Goal: Task Accomplishment & Management: Use online tool/utility

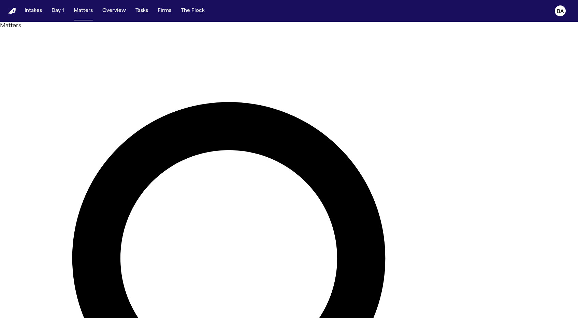
type input "********"
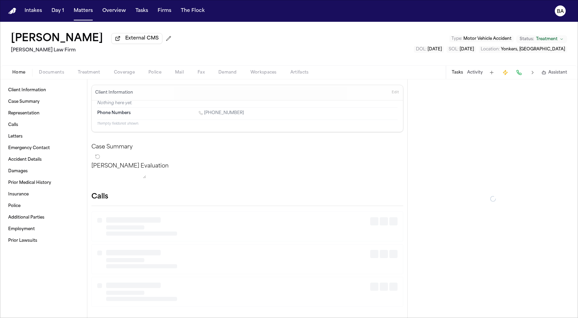
click at [121, 74] on span "Coverage" at bounding box center [124, 72] width 21 height 5
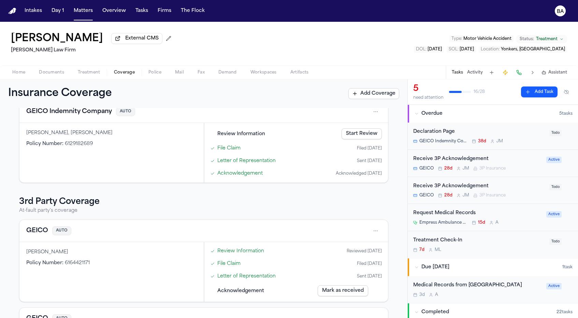
scroll to position [67, 0]
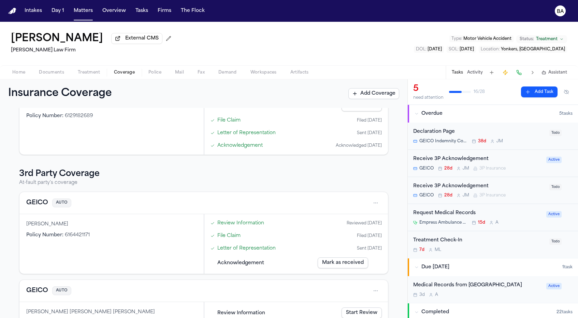
click at [40, 206] on button "GEICO" at bounding box center [37, 203] width 22 height 10
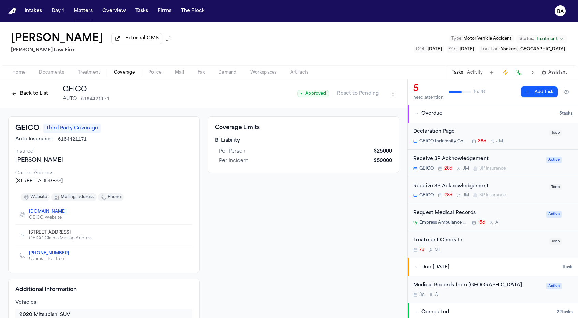
click at [25, 96] on button "Back to List" at bounding box center [29, 93] width 43 height 11
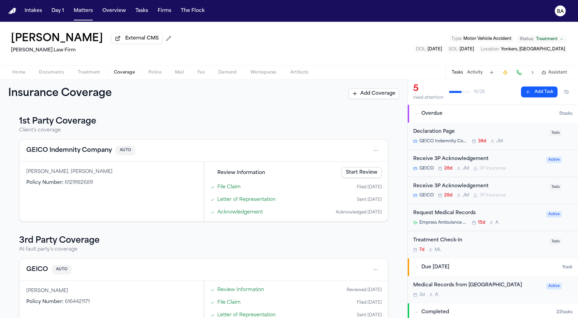
click at [81, 153] on button "GEICO Indemnity Company" at bounding box center [69, 151] width 86 height 10
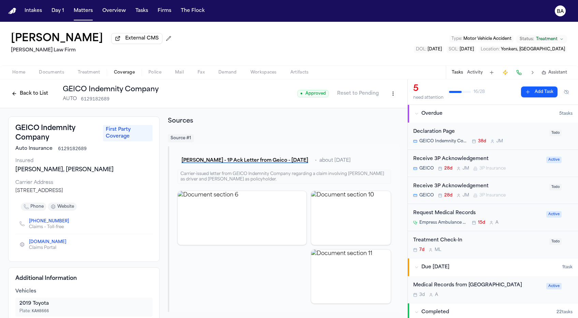
scroll to position [4, 0]
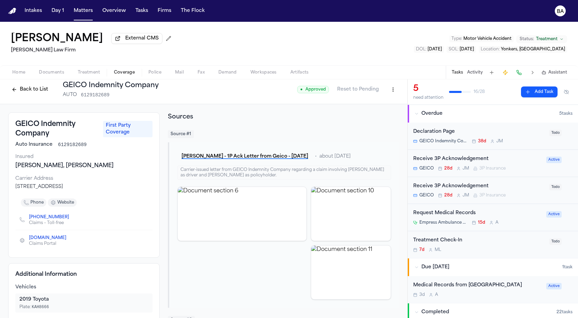
click at [40, 88] on button "Back to List" at bounding box center [29, 89] width 43 height 11
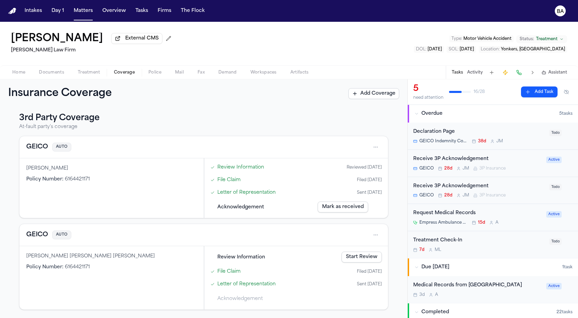
scroll to position [124, 0]
click at [36, 239] on button "GEICO" at bounding box center [37, 235] width 22 height 10
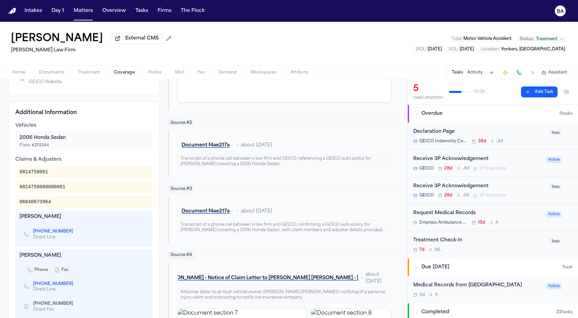
scroll to position [160, 0]
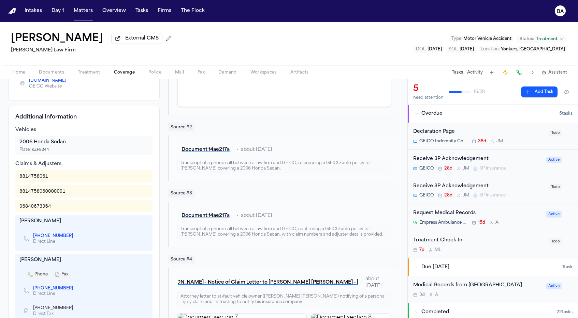
click at [50, 234] on link "[PHONE_NUMBER]" at bounding box center [53, 236] width 40 height 5
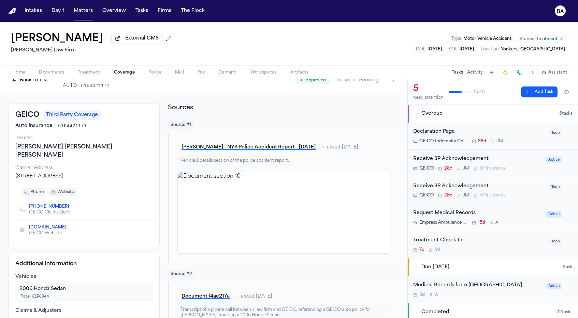
scroll to position [0, 0]
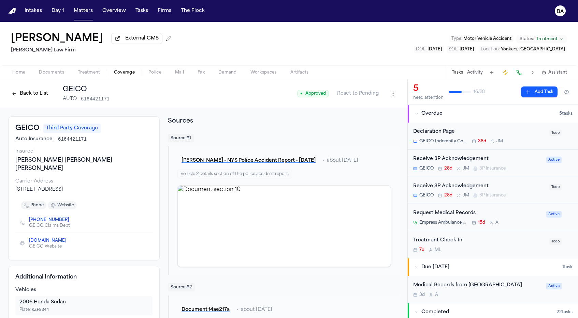
click at [40, 99] on button "Back to List" at bounding box center [29, 93] width 43 height 11
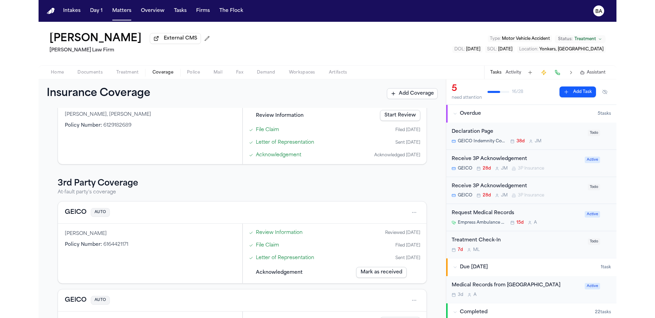
scroll to position [124, 0]
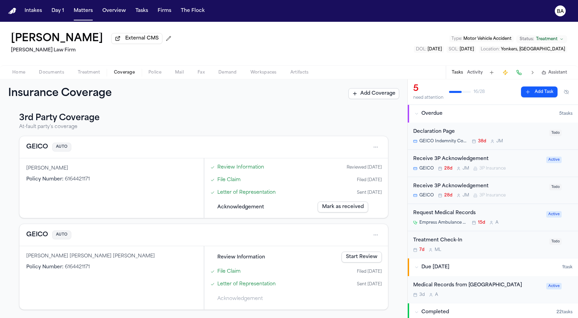
click at [226, 272] on link "File Claim" at bounding box center [228, 271] width 23 height 7
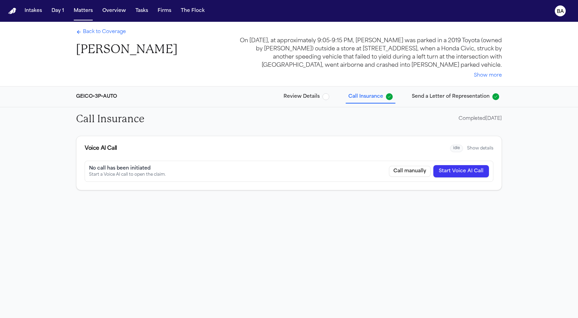
click at [403, 173] on button "Call manually" at bounding box center [410, 171] width 42 height 11
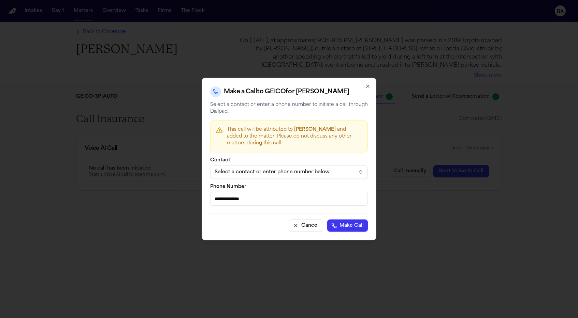
click at [367, 84] on icon "button" at bounding box center [367, 86] width 5 height 5
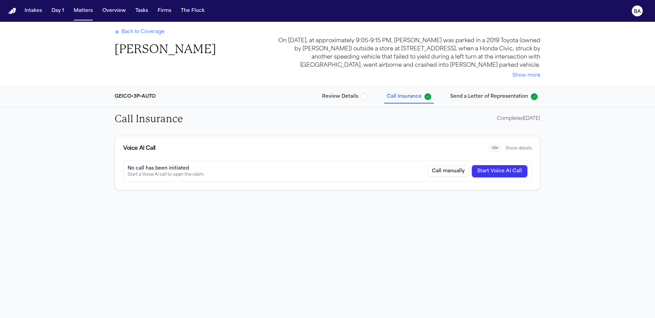
click at [151, 33] on span "Back to Coverage" at bounding box center [142, 32] width 43 height 7
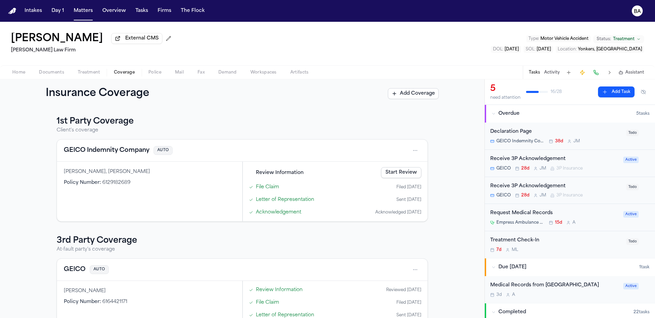
scroll to position [124, 0]
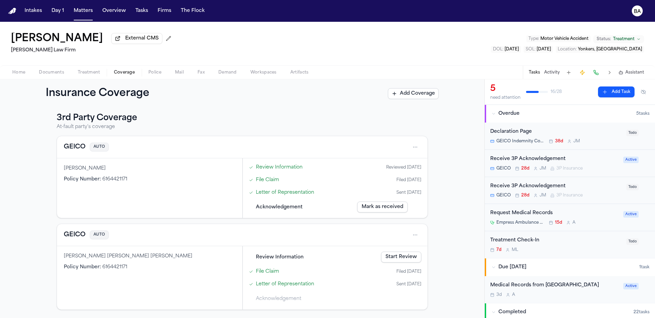
click at [71, 236] on button "GEICO" at bounding box center [75, 235] width 22 height 10
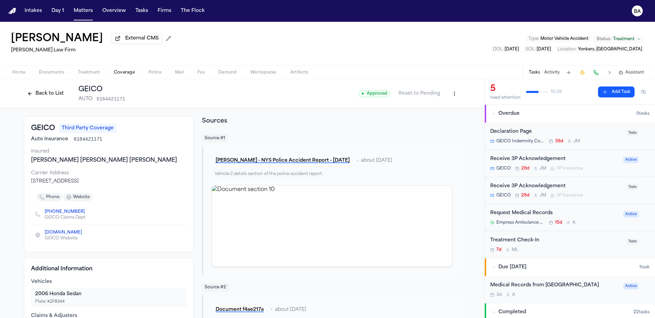
click at [48, 97] on button "Back to List" at bounding box center [45, 93] width 43 height 11
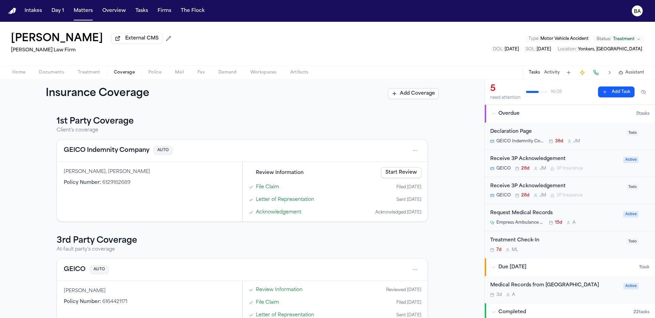
scroll to position [124, 0]
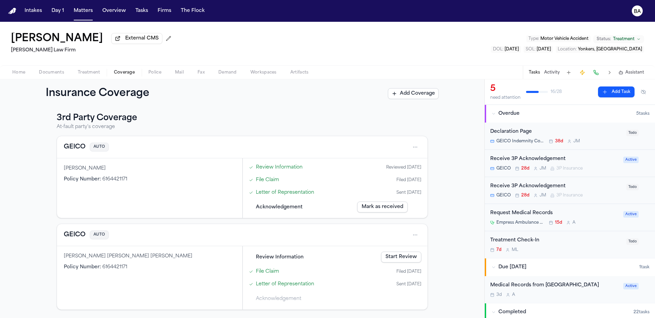
click at [269, 270] on link "File Claim" at bounding box center [267, 271] width 23 height 7
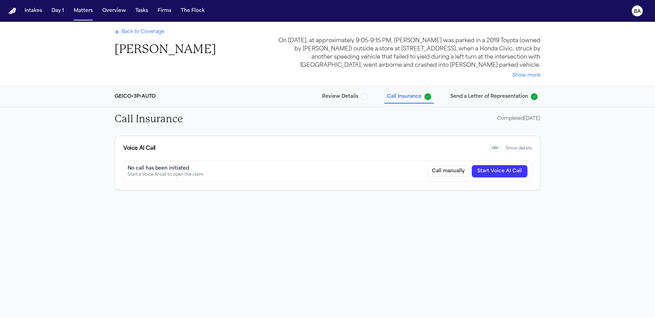
click at [459, 173] on button "Call manually" at bounding box center [448, 171] width 42 height 11
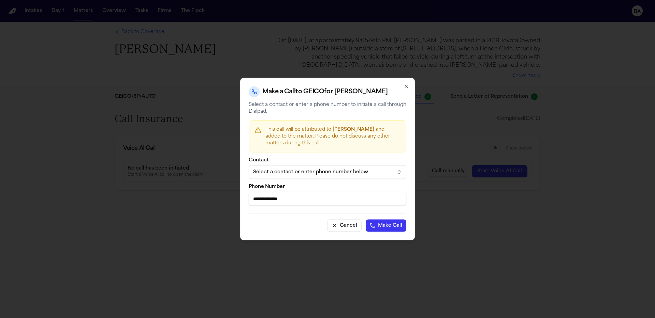
click at [316, 171] on div "Select a contact or enter phone number below" at bounding box center [322, 172] width 138 height 7
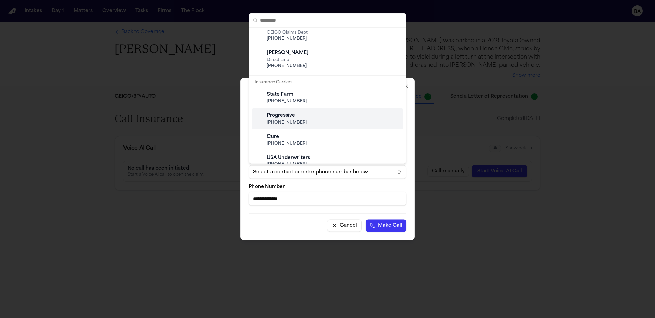
scroll to position [512, 0]
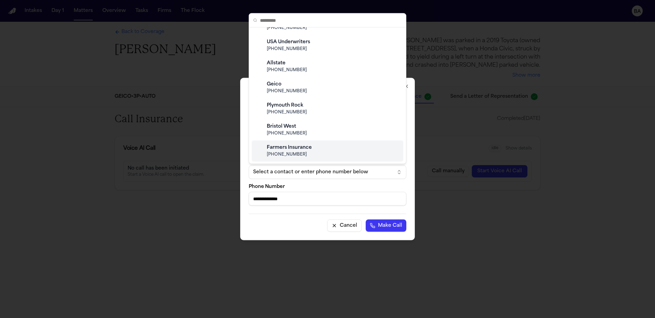
click at [308, 197] on body "Intakes Day 1 Matters Overview Tasks Firms The Flock BA Back to Coverage [PERSO…" at bounding box center [327, 159] width 655 height 318
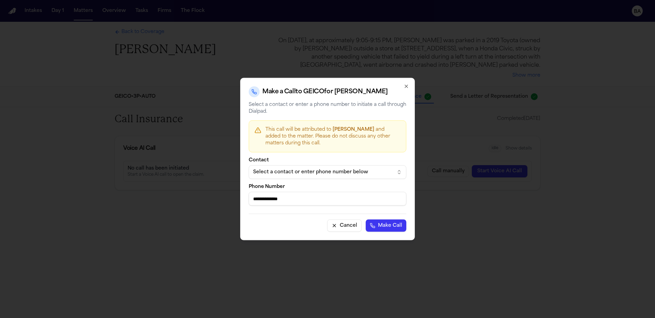
click at [304, 202] on input "**********" at bounding box center [328, 199] width 158 height 14
click at [405, 87] on icon "button" at bounding box center [405, 86] width 5 height 5
